Goal: Information Seeking & Learning: Understand process/instructions

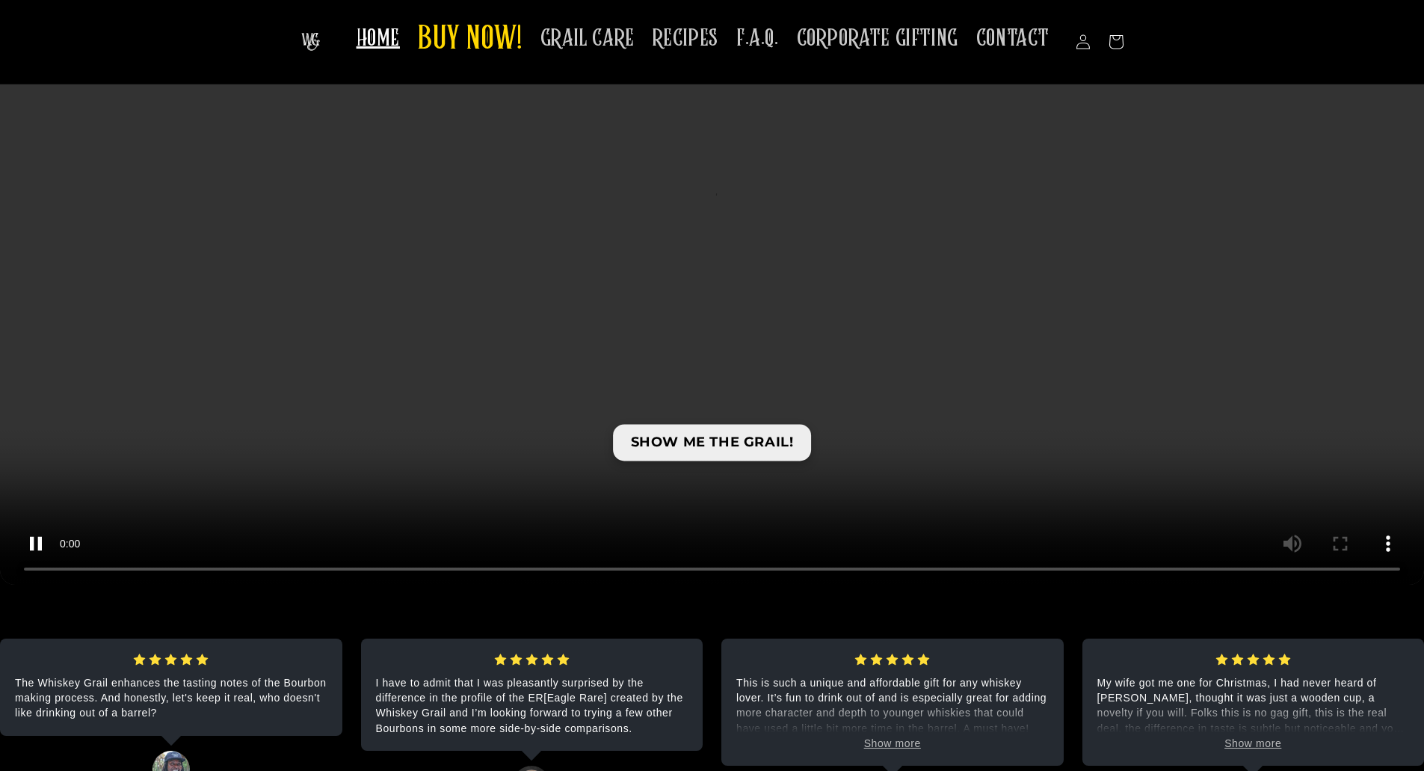
scroll to position [2242, 0]
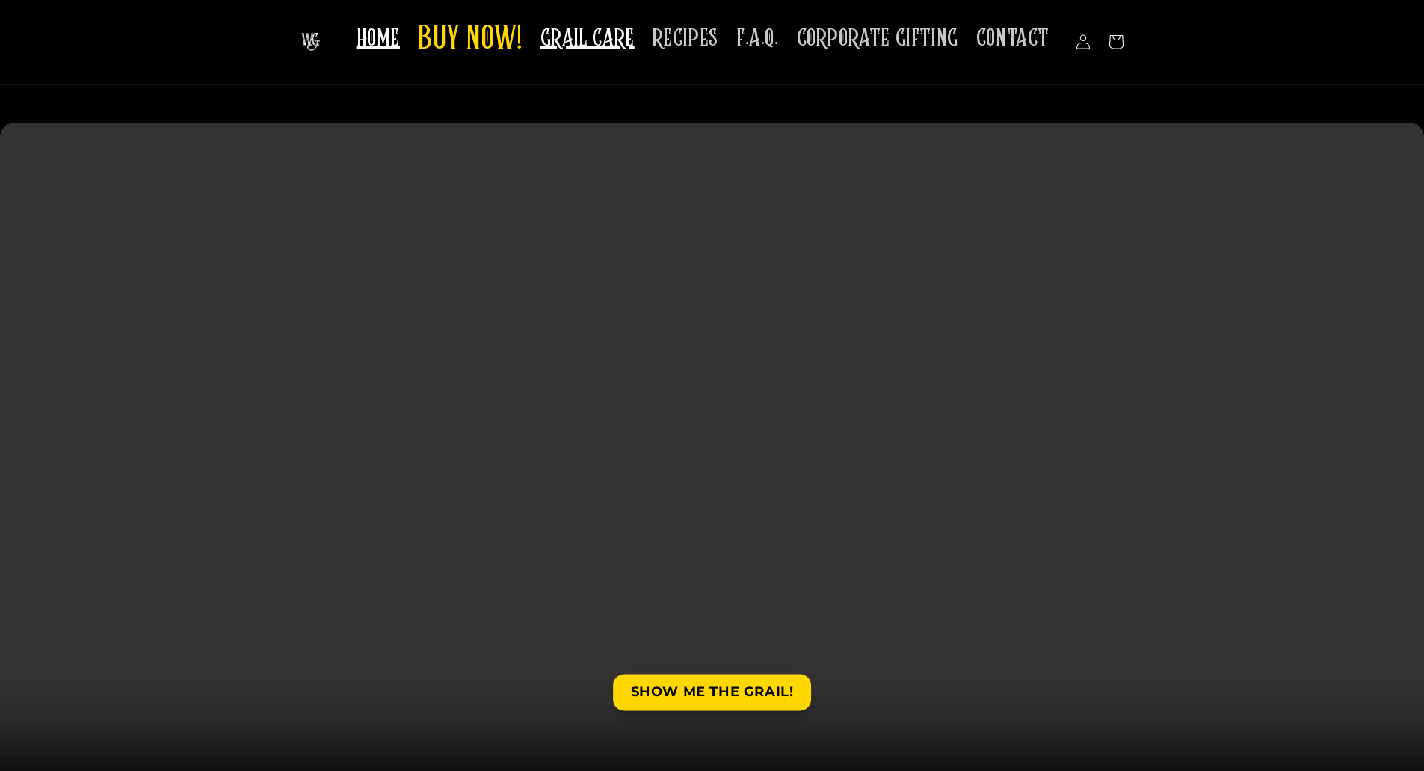
click at [619, 28] on span "GRAIL CARE" at bounding box center [587, 38] width 94 height 29
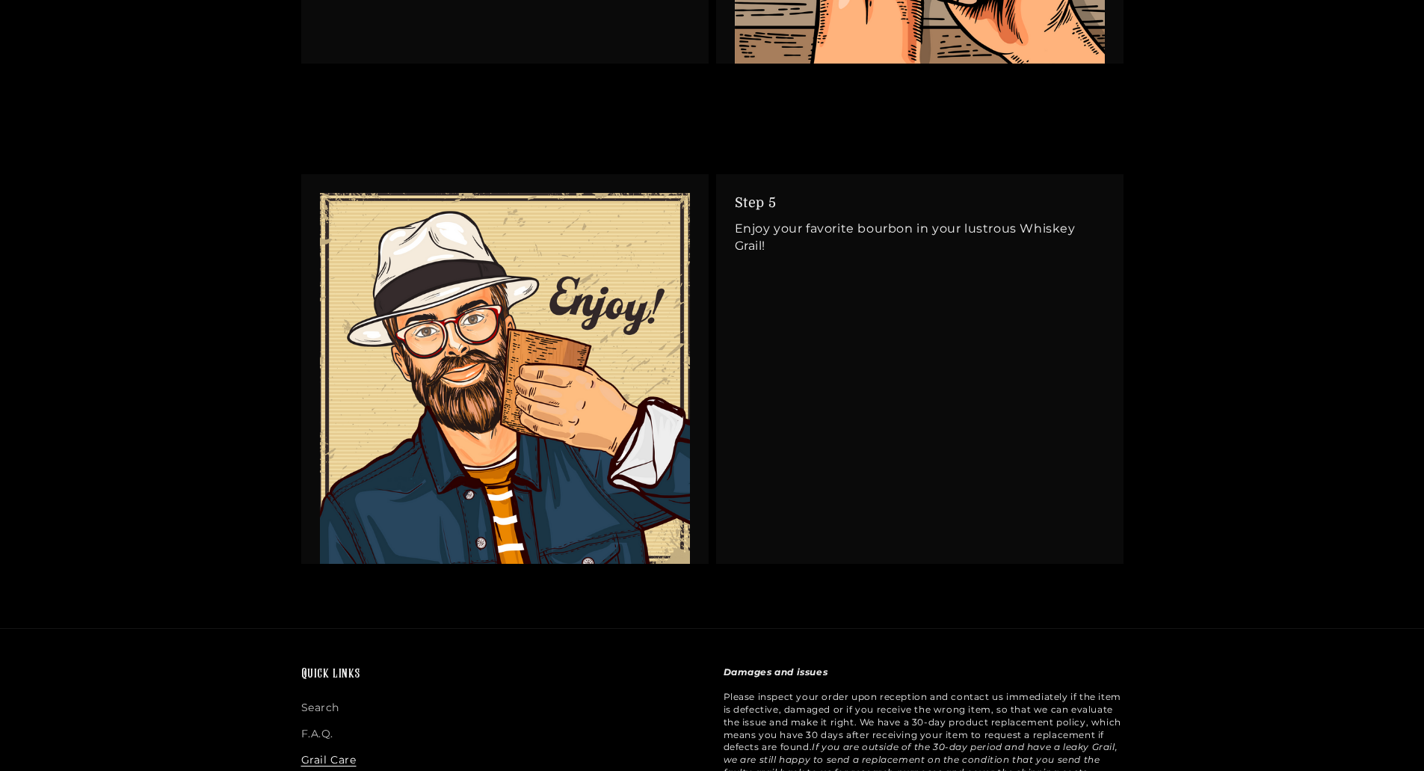
scroll to position [3438, 0]
